Goal: Task Accomplishment & Management: Use online tool/utility

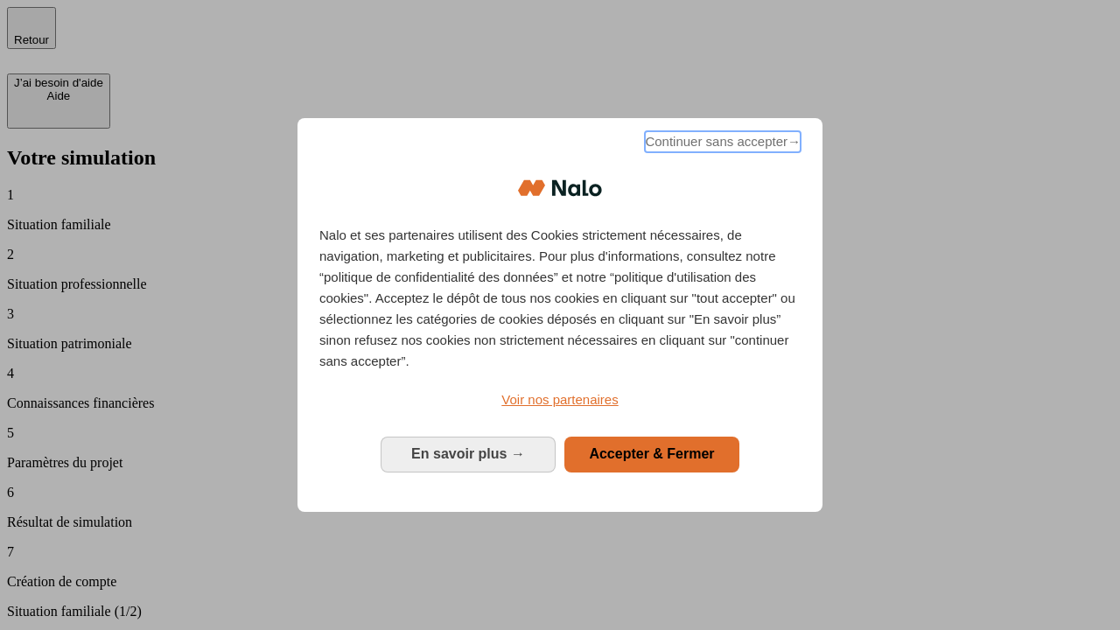
click at [721, 144] on span "Continuer sans accepter →" at bounding box center [723, 141] width 156 height 21
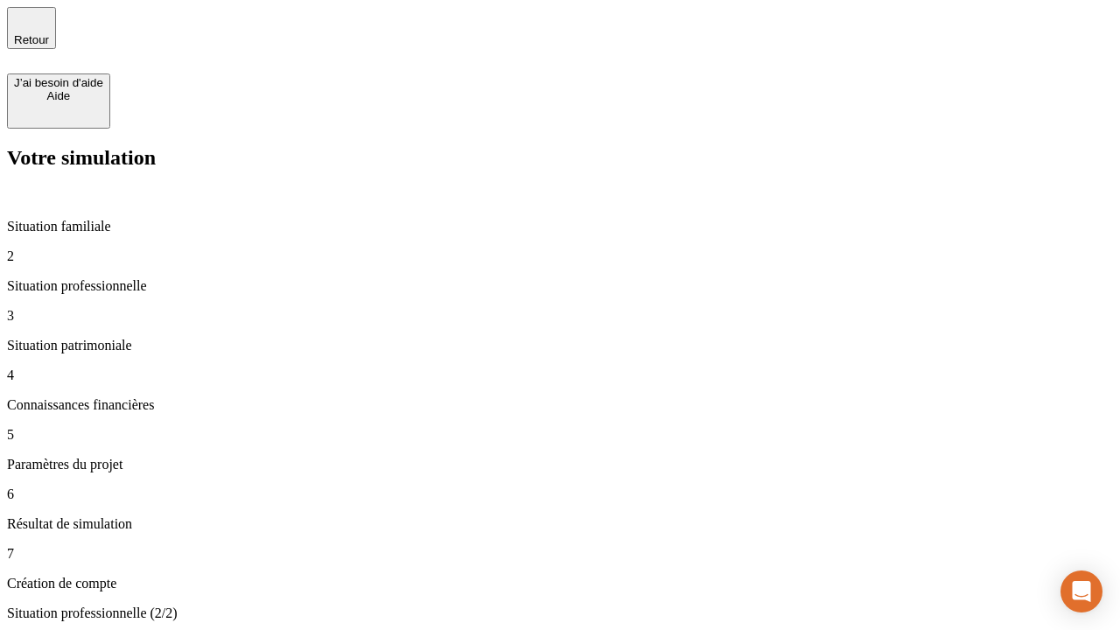
type input "30 000"
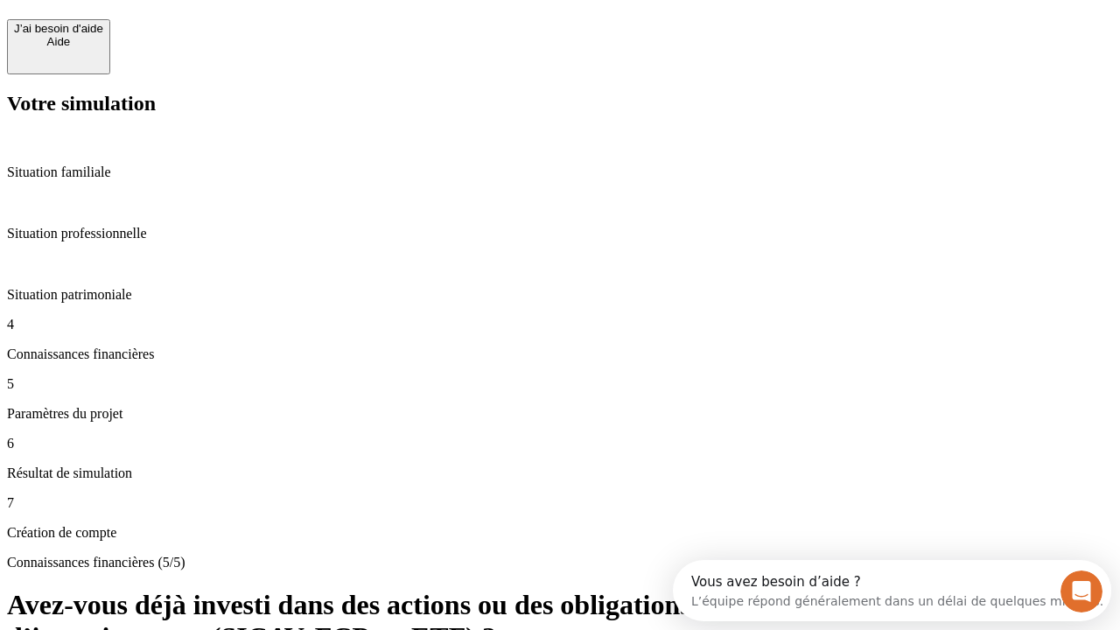
scroll to position [16, 0]
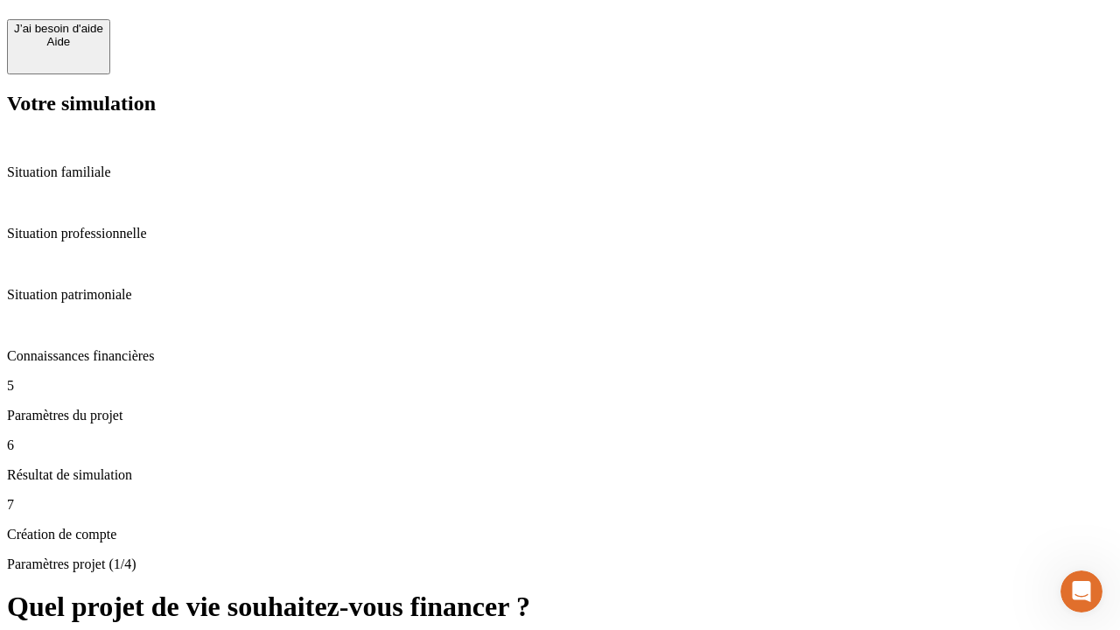
scroll to position [596, 0]
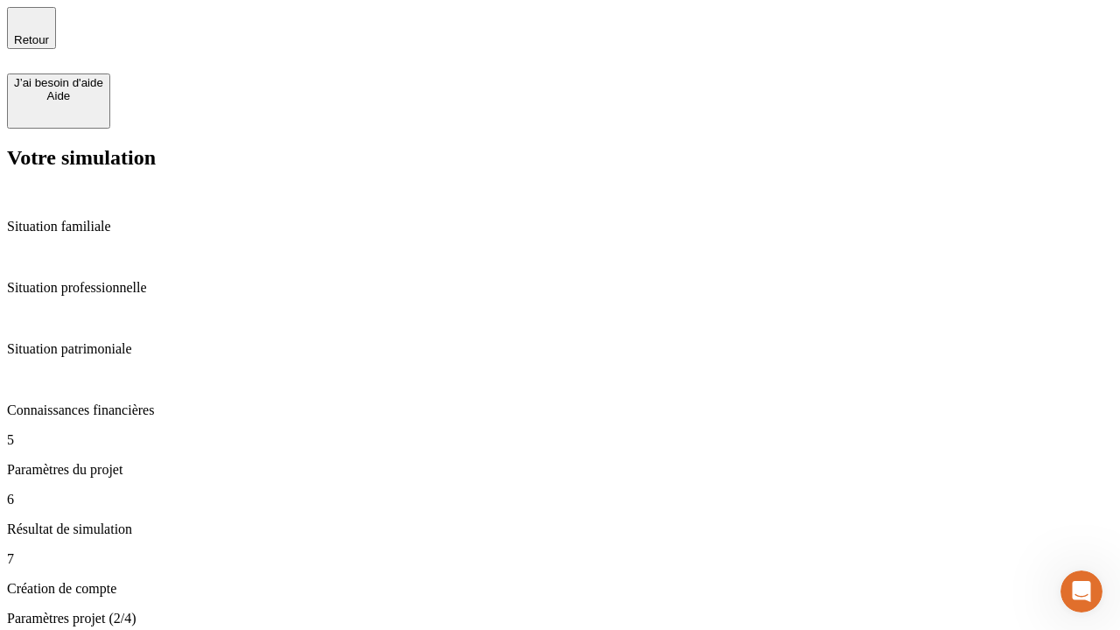
type input "25"
type input "1 000"
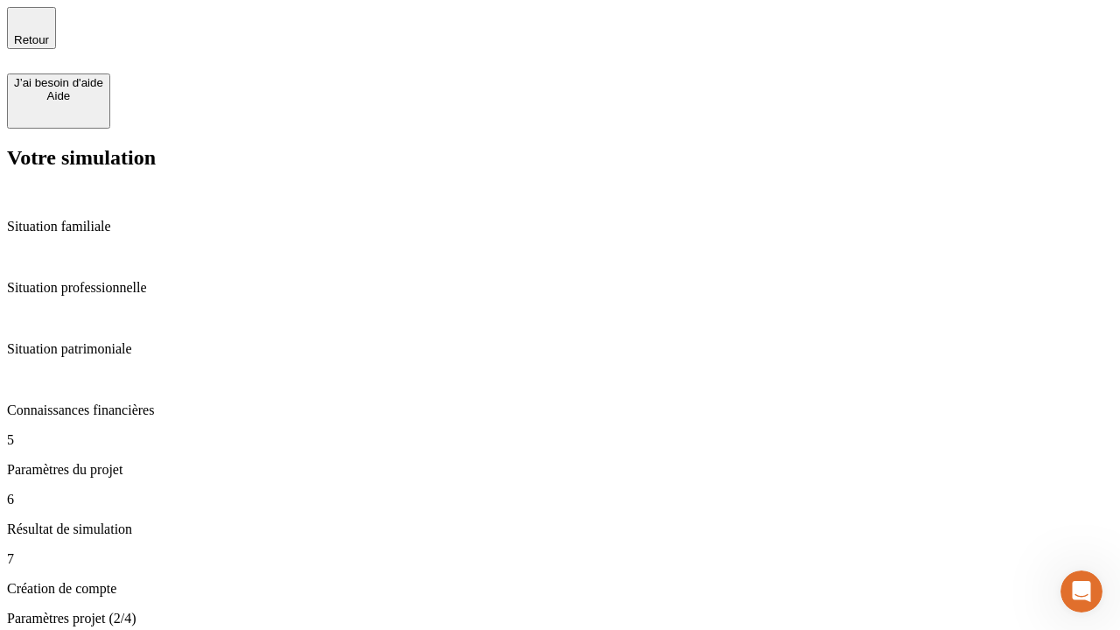
type input "640"
